Goal: Information Seeking & Learning: Find specific fact

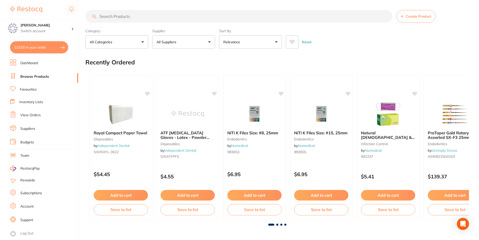
click at [119, 18] on input "search" at bounding box center [238, 16] width 307 height 13
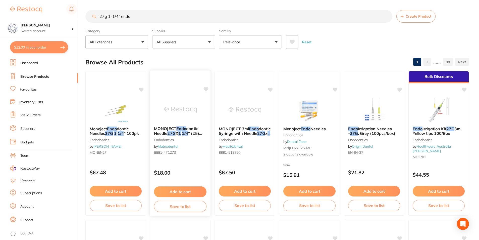
type input "27g 1-1/4" endo"
click at [196, 133] on span "" (25) Sterile" at bounding box center [178, 136] width 48 height 10
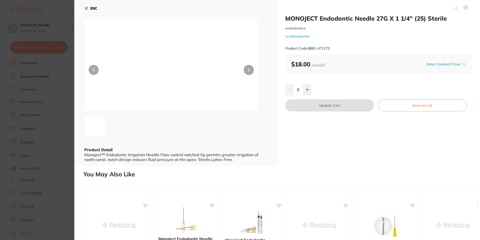
click at [88, 7] on icon at bounding box center [86, 8] width 3 height 3
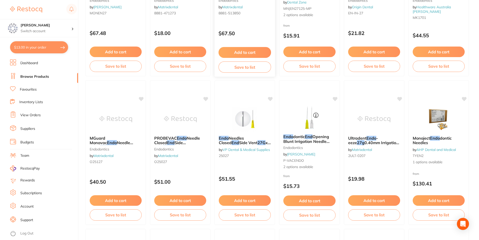
scroll to position [151, 0]
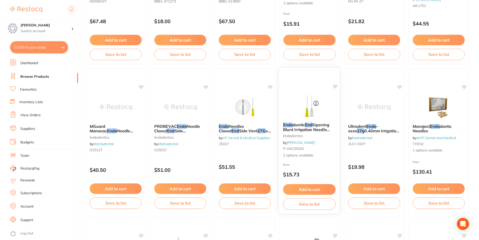
click at [306, 128] on span "Opening Blunt Irrigation Needle 100/pk" at bounding box center [306, 129] width 47 height 14
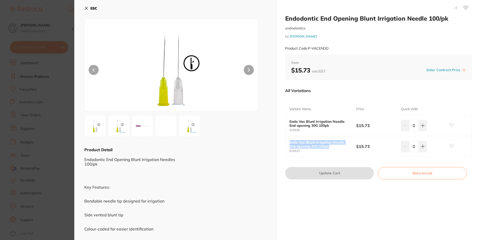
drag, startPoint x: 331, startPoint y: 147, endPoint x: 286, endPoint y: 136, distance: 46.5
click at [286, 136] on div "Endo Vac Blunt Irrigation Needle End opening 27G 100pk 515527 $15.73 0" at bounding box center [379, 146] width 186 height 21
copy b "Endo Vac Blunt Irrigation Needle End opening 27G 100pk"
